Goal: Task Accomplishment & Management: Complete application form

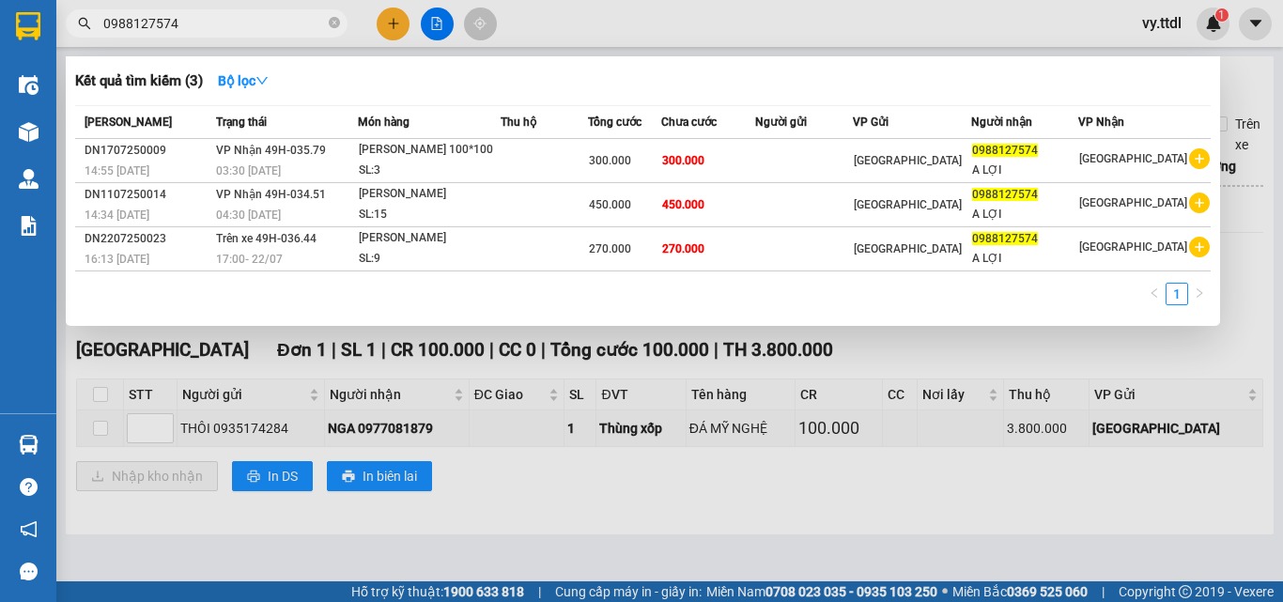
click at [553, 23] on div at bounding box center [641, 301] width 1283 height 602
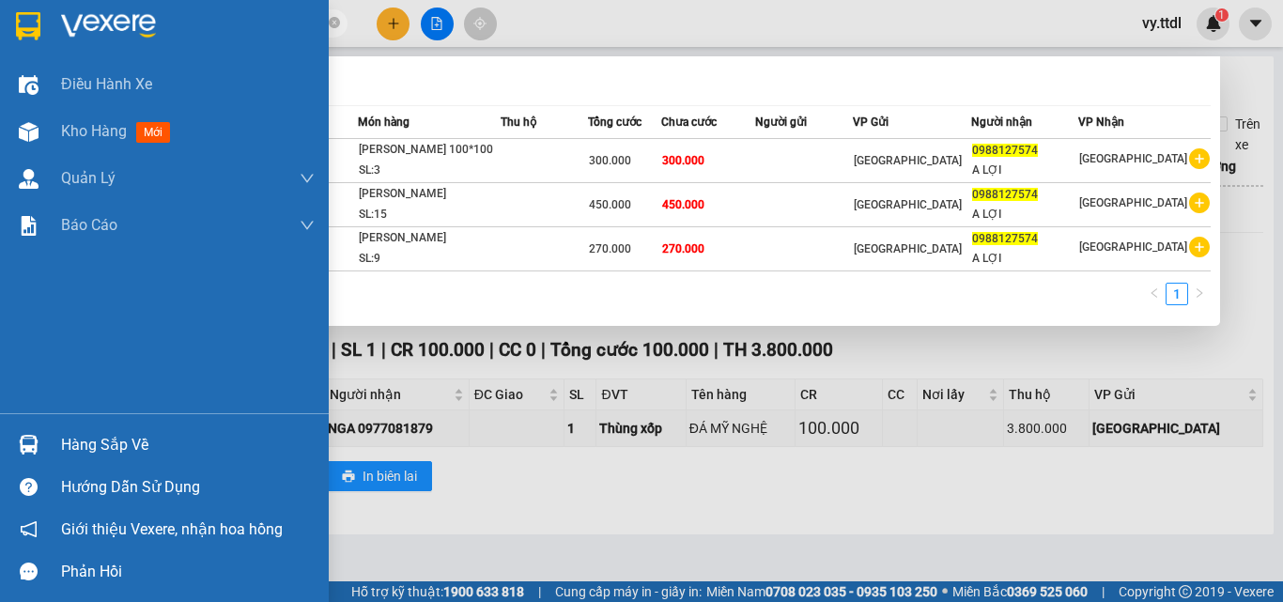
drag, startPoint x: 215, startPoint y: 23, endPoint x: 0, endPoint y: 41, distance: 215.9
click at [0, 41] on section "Kết quả [PERSON_NAME] ( 3 ) Bộ lọc Mã ĐH Trạng thái Món hàng Thu hộ [PERSON_NAM…" at bounding box center [641, 301] width 1283 height 602
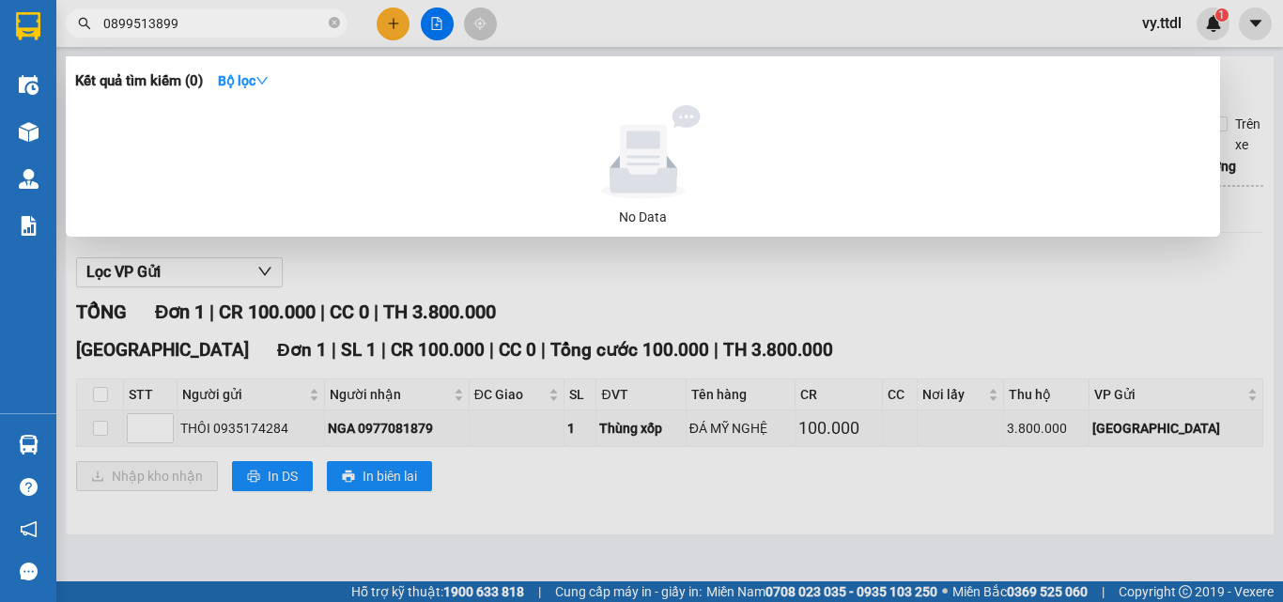
type input "0899513899"
click at [396, 22] on div at bounding box center [641, 301] width 1283 height 602
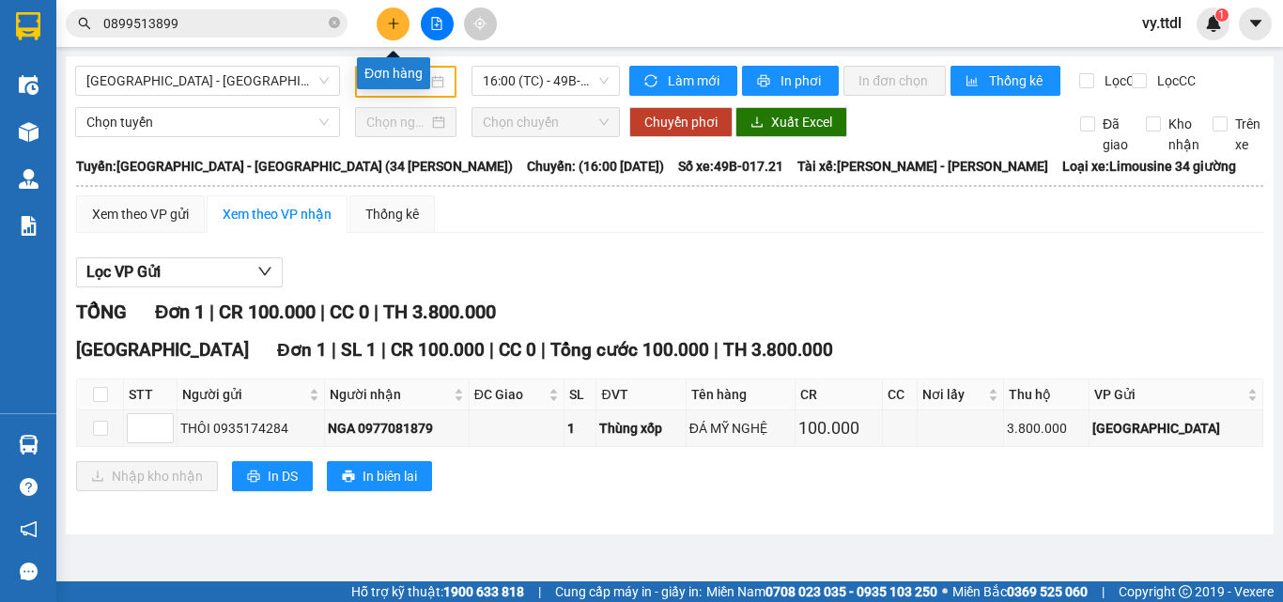
click at [399, 22] on icon "plus" at bounding box center [393, 23] width 13 height 13
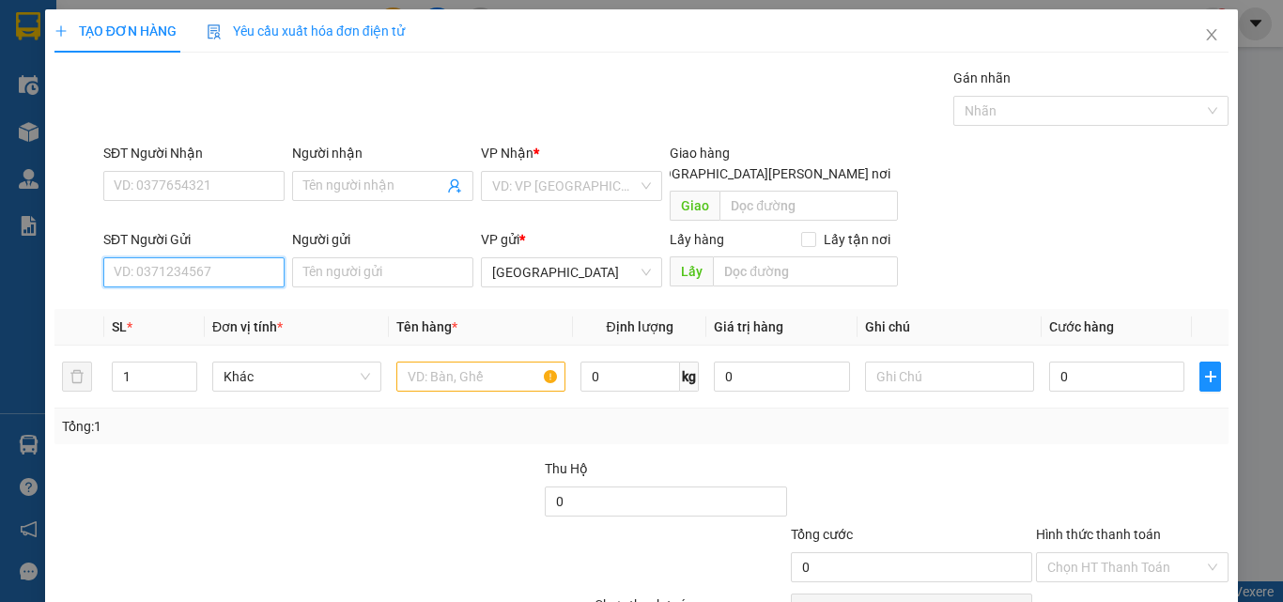
click at [276, 257] on input "SĐT Người Gửi" at bounding box center [193, 272] width 181 height 30
click at [273, 260] on input "050" at bounding box center [193, 272] width 181 height 30
click at [270, 257] on input "050" at bounding box center [193, 272] width 181 height 30
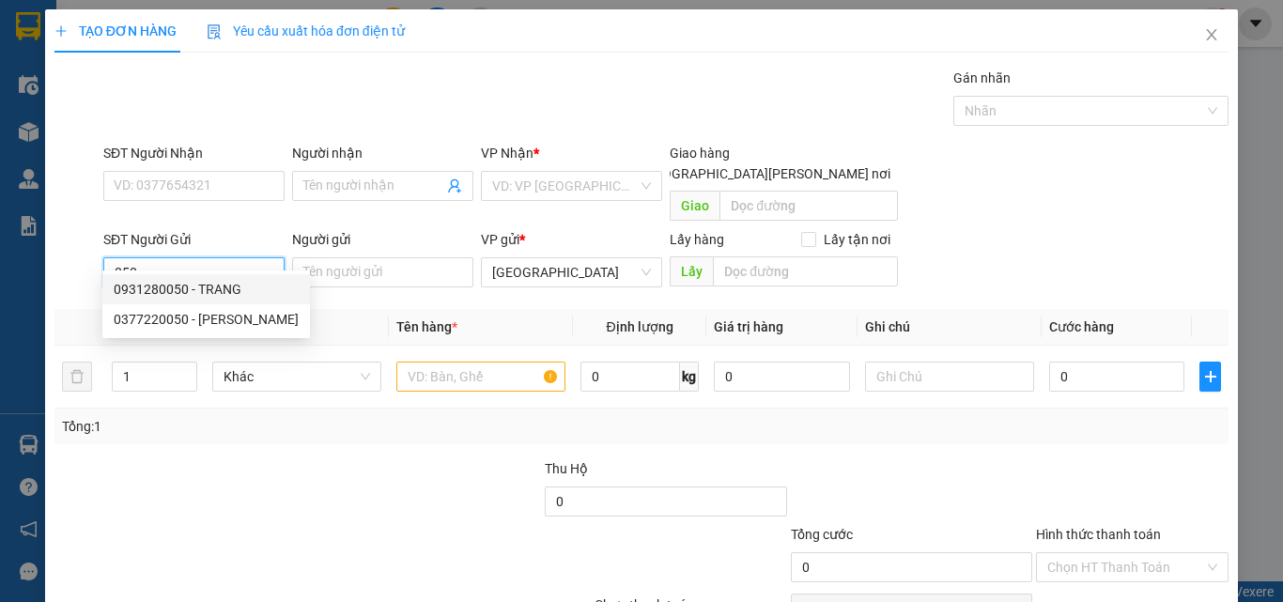
drag, startPoint x: 239, startPoint y: 281, endPoint x: 290, endPoint y: 268, distance: 53.3
click at [241, 281] on div "0931280050 - TRANG" at bounding box center [206, 289] width 185 height 21
type input "0931280050"
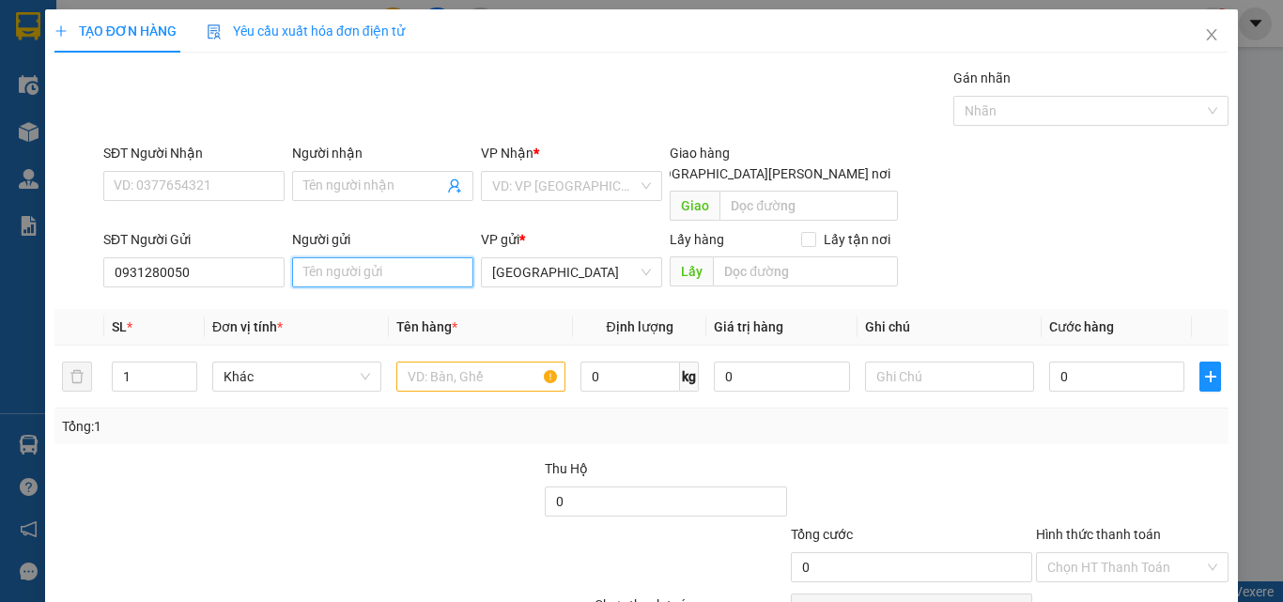
click at [390, 257] on input "Người gửi" at bounding box center [382, 272] width 181 height 30
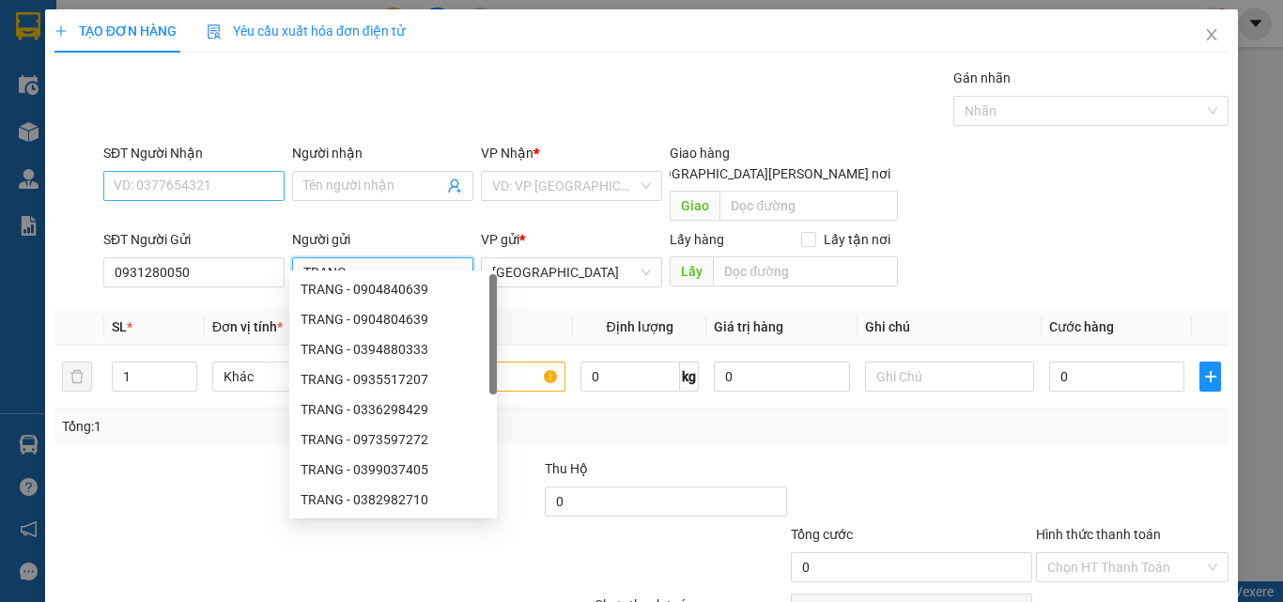
type input "TRANG"
click at [257, 180] on input "SĐT Người Nhận" at bounding box center [193, 186] width 181 height 30
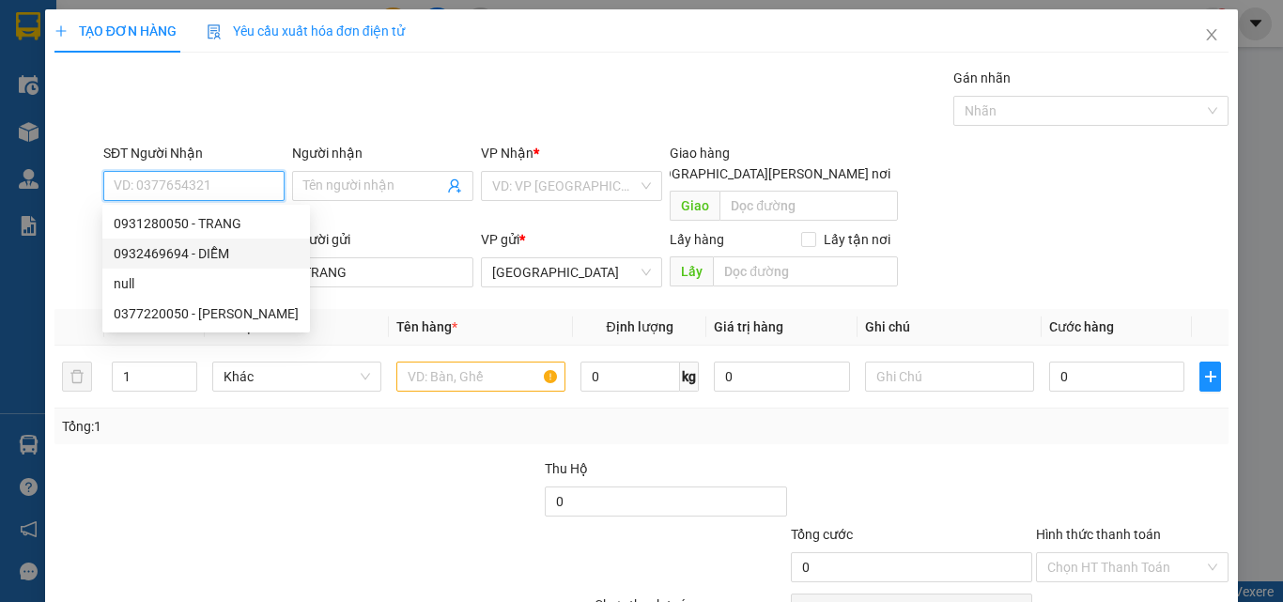
click at [222, 256] on div "0932469694 - DIỄM" at bounding box center [206, 253] width 185 height 21
type input "0932469694"
type input "DIỄM"
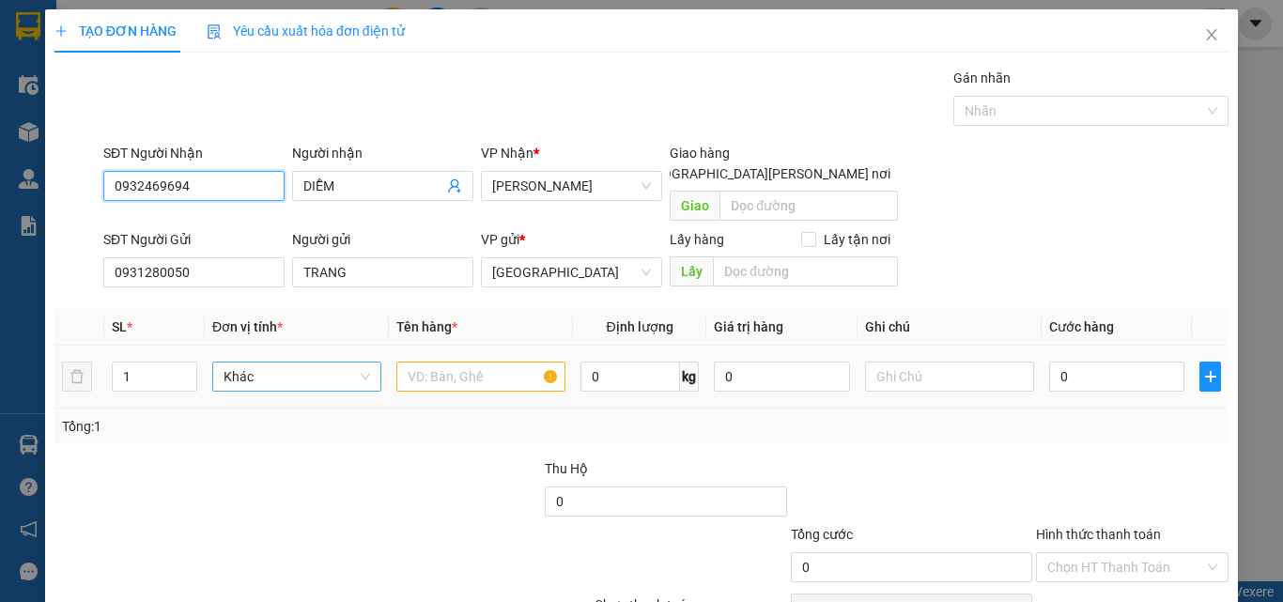
click at [290, 363] on span "Khác" at bounding box center [297, 377] width 147 height 28
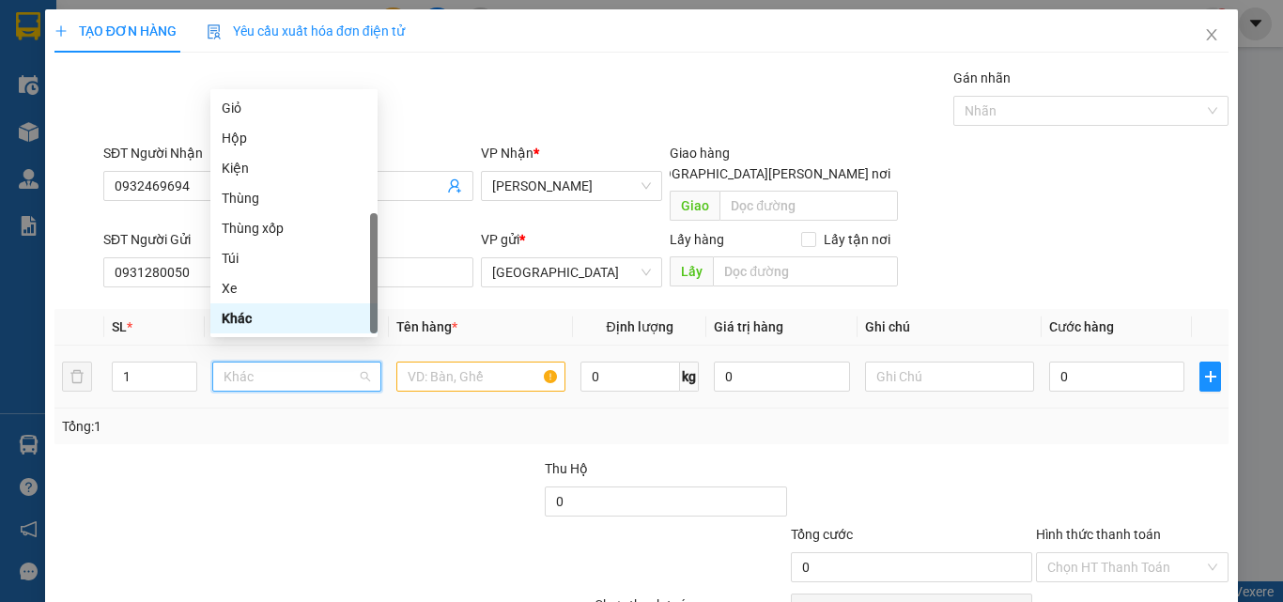
type input "T"
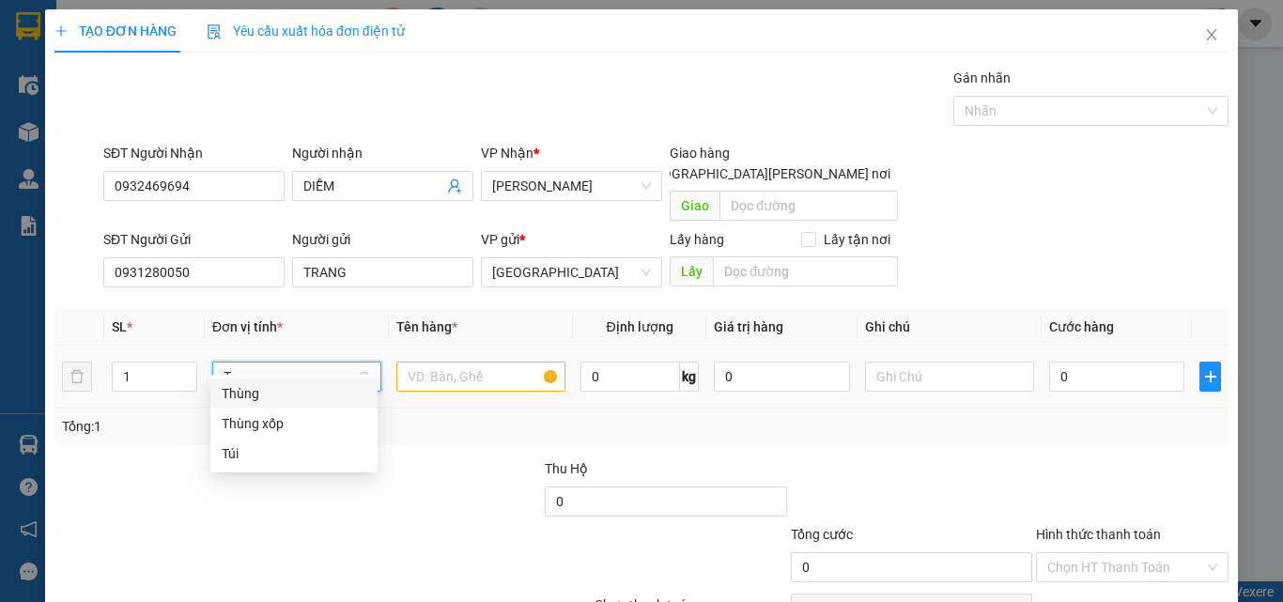
click at [303, 396] on div "Thùng" at bounding box center [294, 393] width 145 height 21
click at [434, 362] on input "text" at bounding box center [480, 377] width 169 height 30
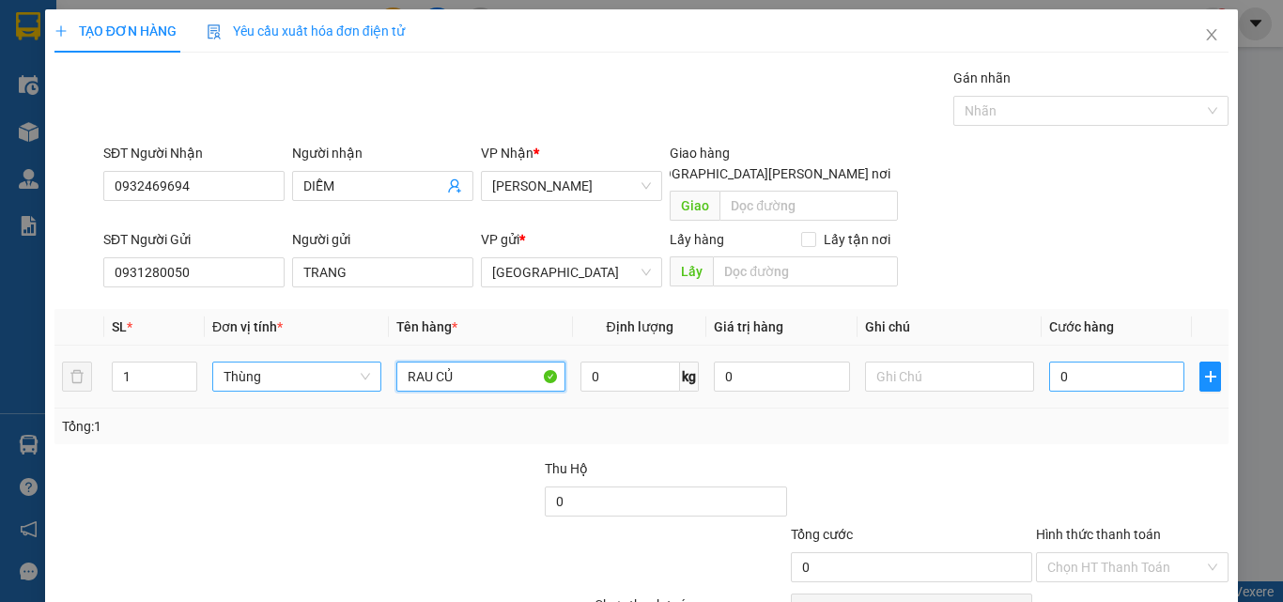
type input "RAU CỦ"
click at [1077, 368] on input "0" at bounding box center [1116, 377] width 135 height 30
type input "8"
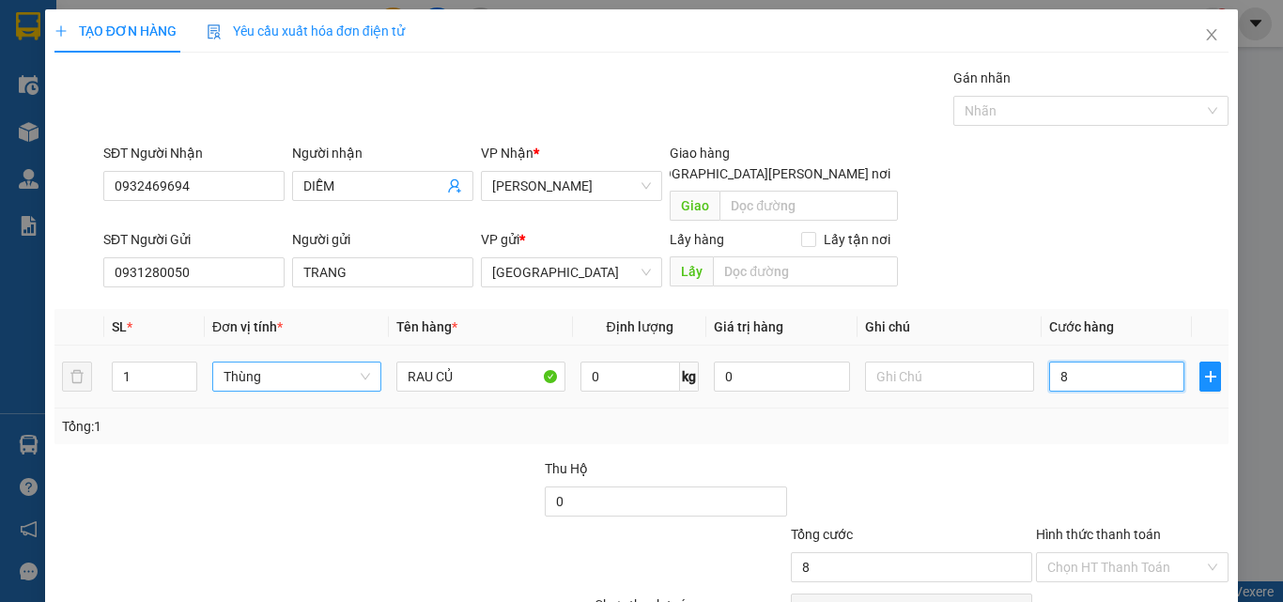
type input "80"
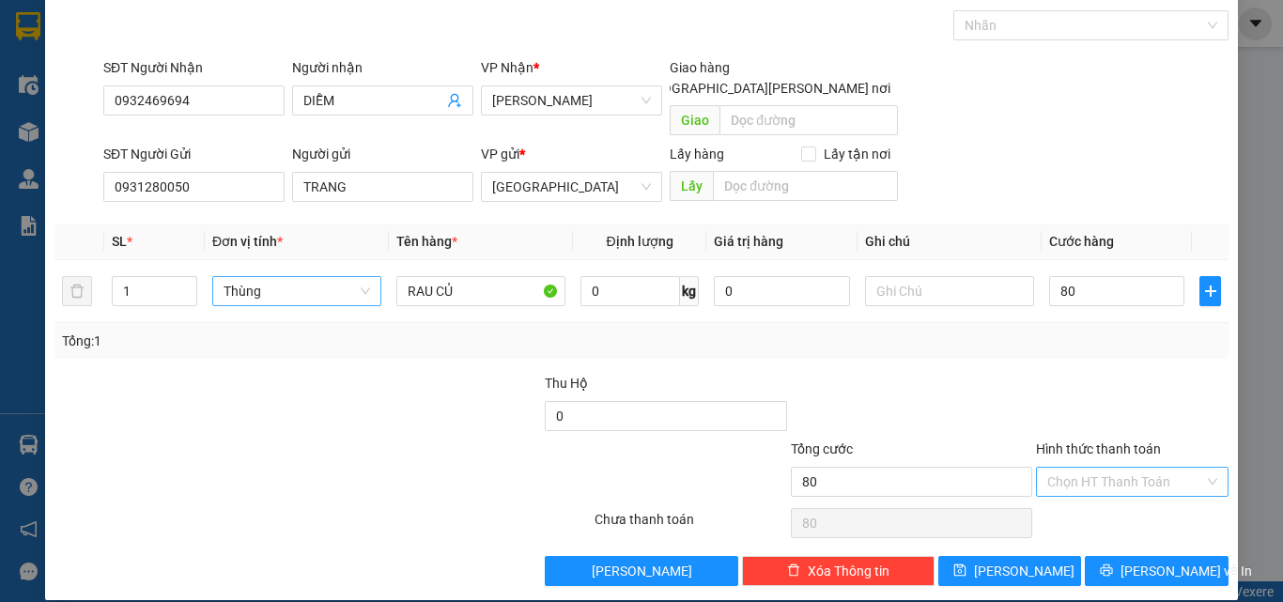
type input "80.000"
click at [1157, 468] on input "Hình thức thanh toán" at bounding box center [1126, 482] width 157 height 28
click at [1123, 503] on div "Tại văn phòng" at bounding box center [1121, 499] width 168 height 21
type input "0"
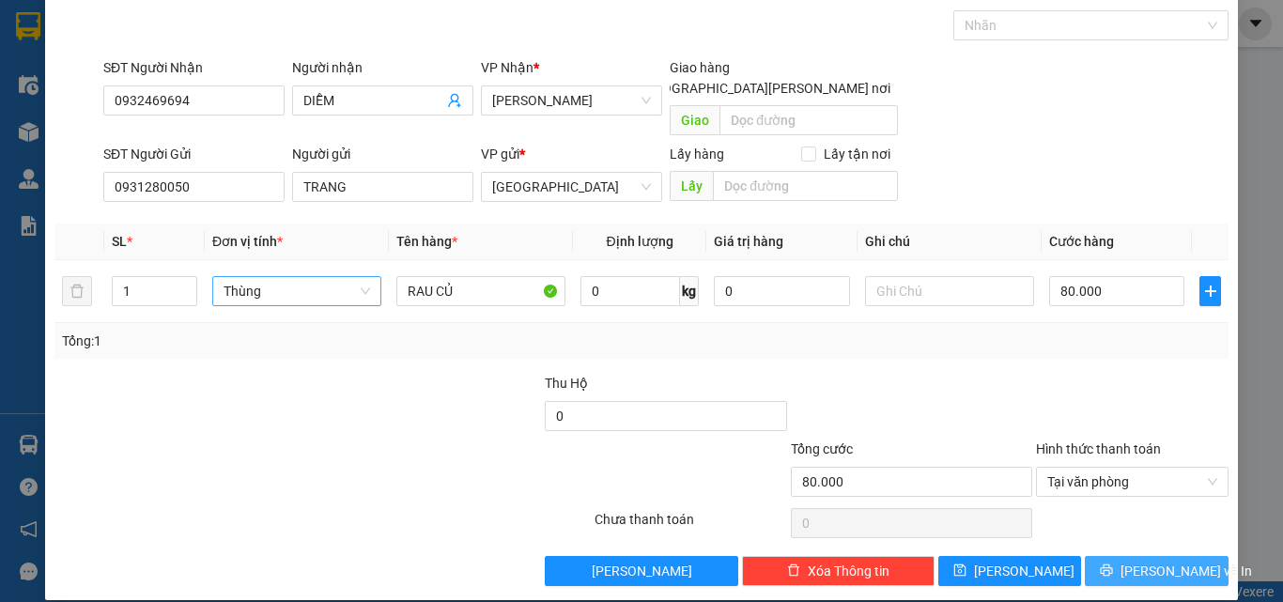
click at [1128, 561] on span "[PERSON_NAME] và In" at bounding box center [1187, 571] width 132 height 21
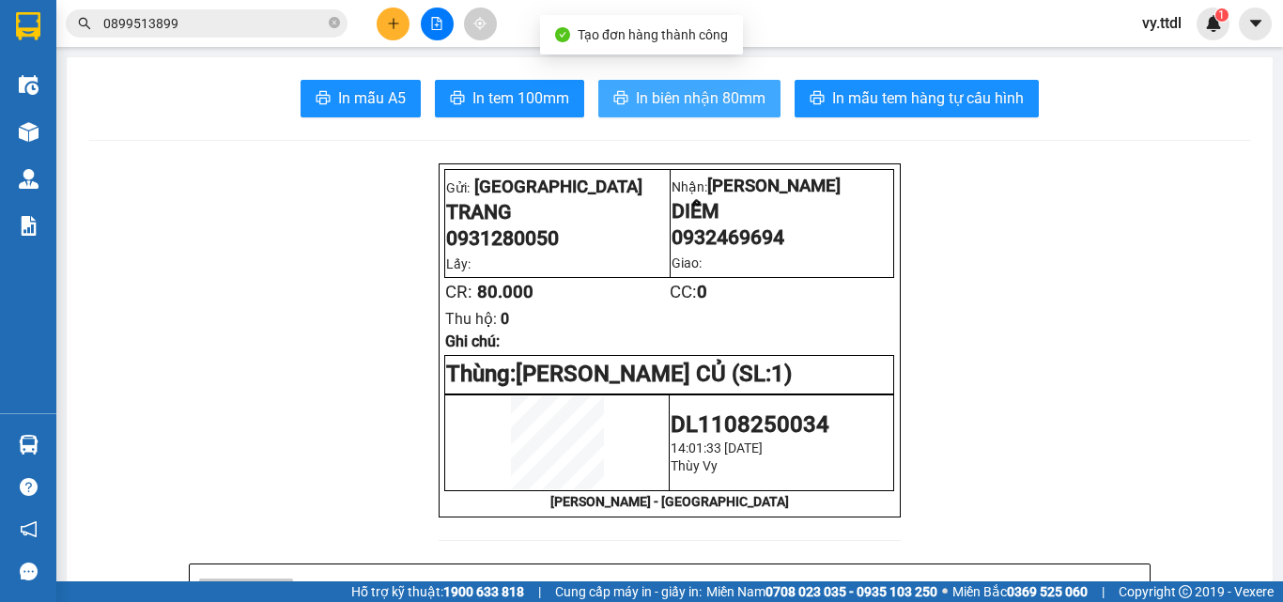
click at [692, 93] on span "In biên nhận 80mm" at bounding box center [701, 97] width 130 height 23
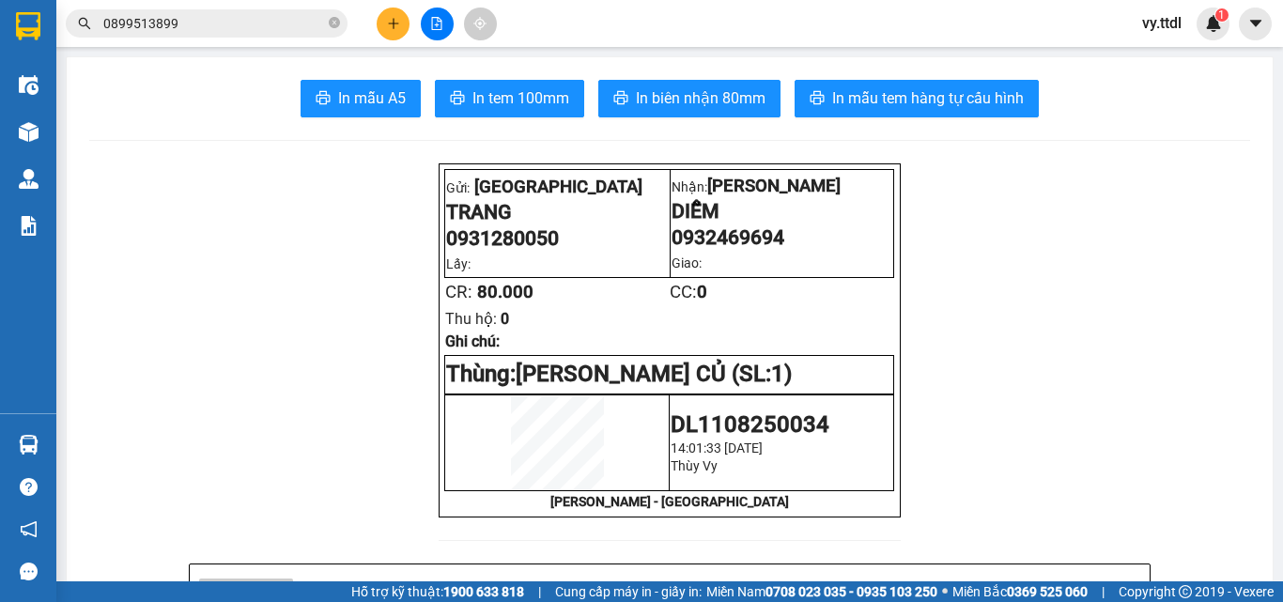
click at [551, 94] on span "In tem 100mm" at bounding box center [521, 97] width 97 height 23
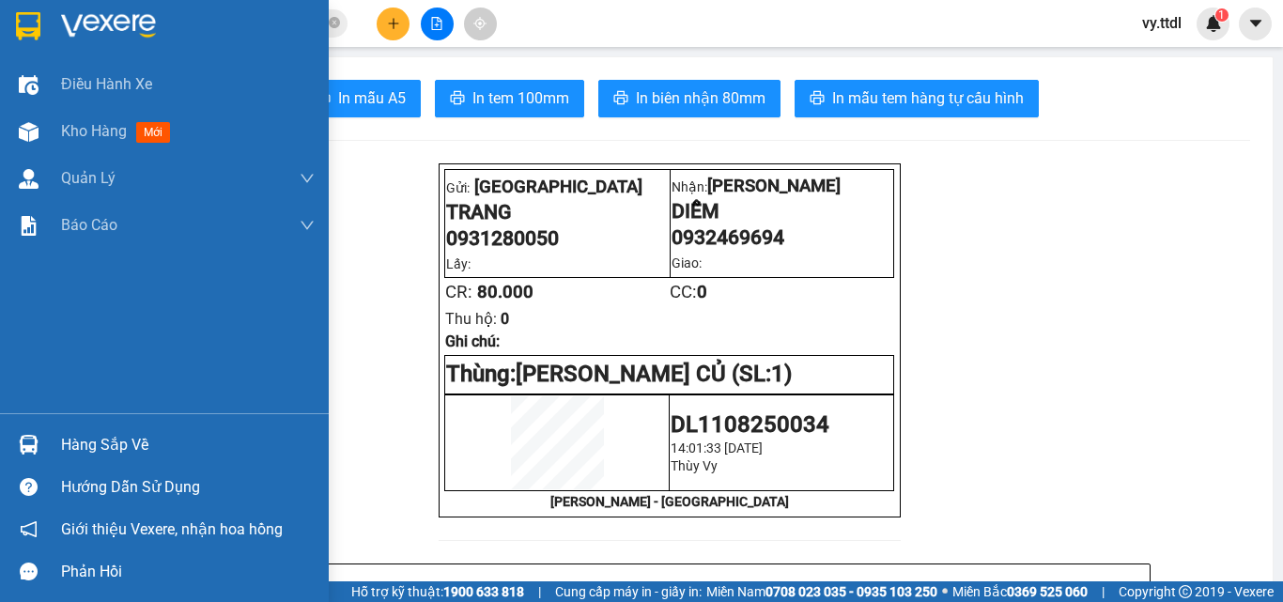
click at [38, 24] on img at bounding box center [28, 26] width 24 height 28
